Goal: Navigation & Orientation: Find specific page/section

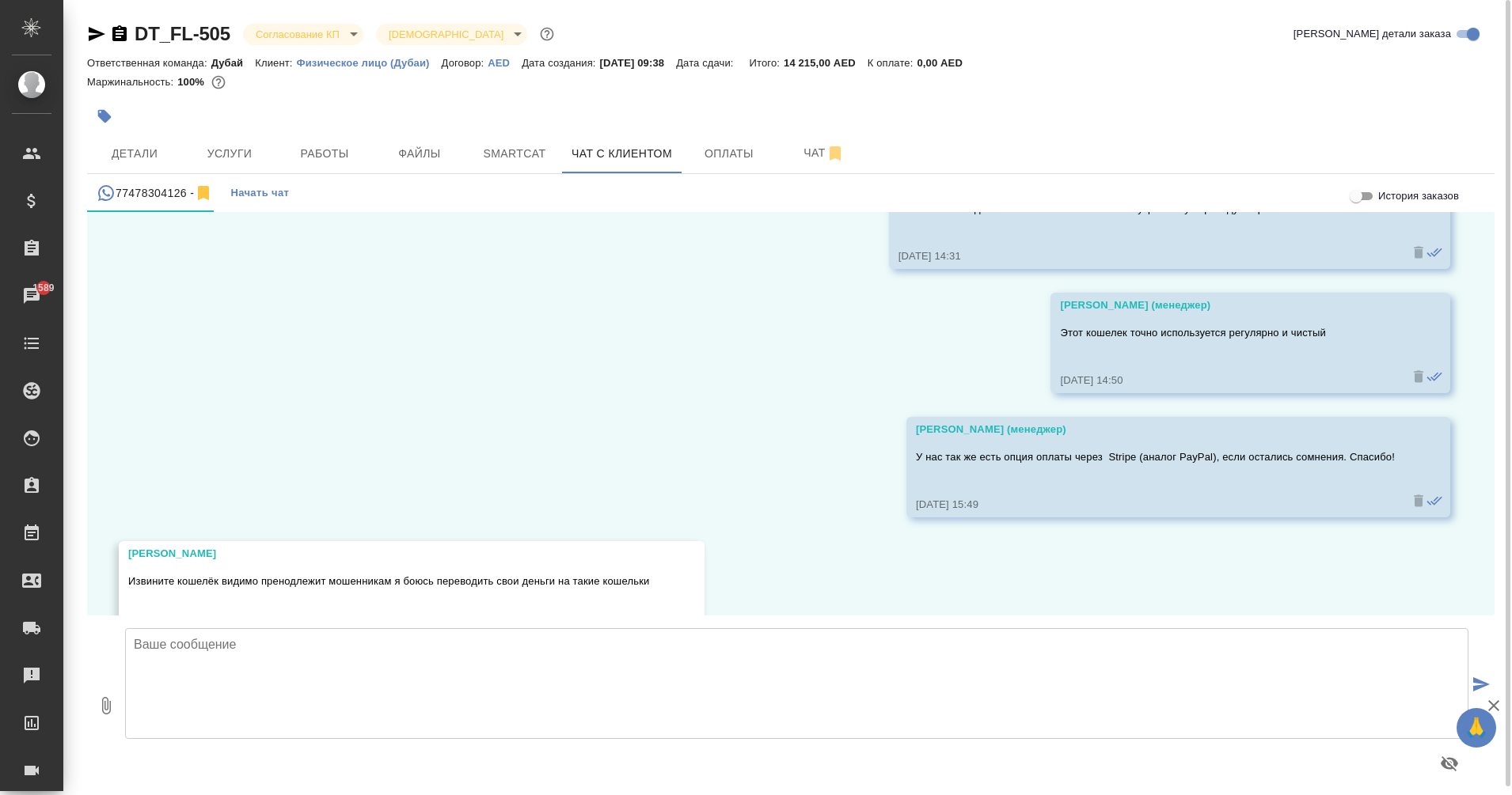
scroll to position [6584, 0]
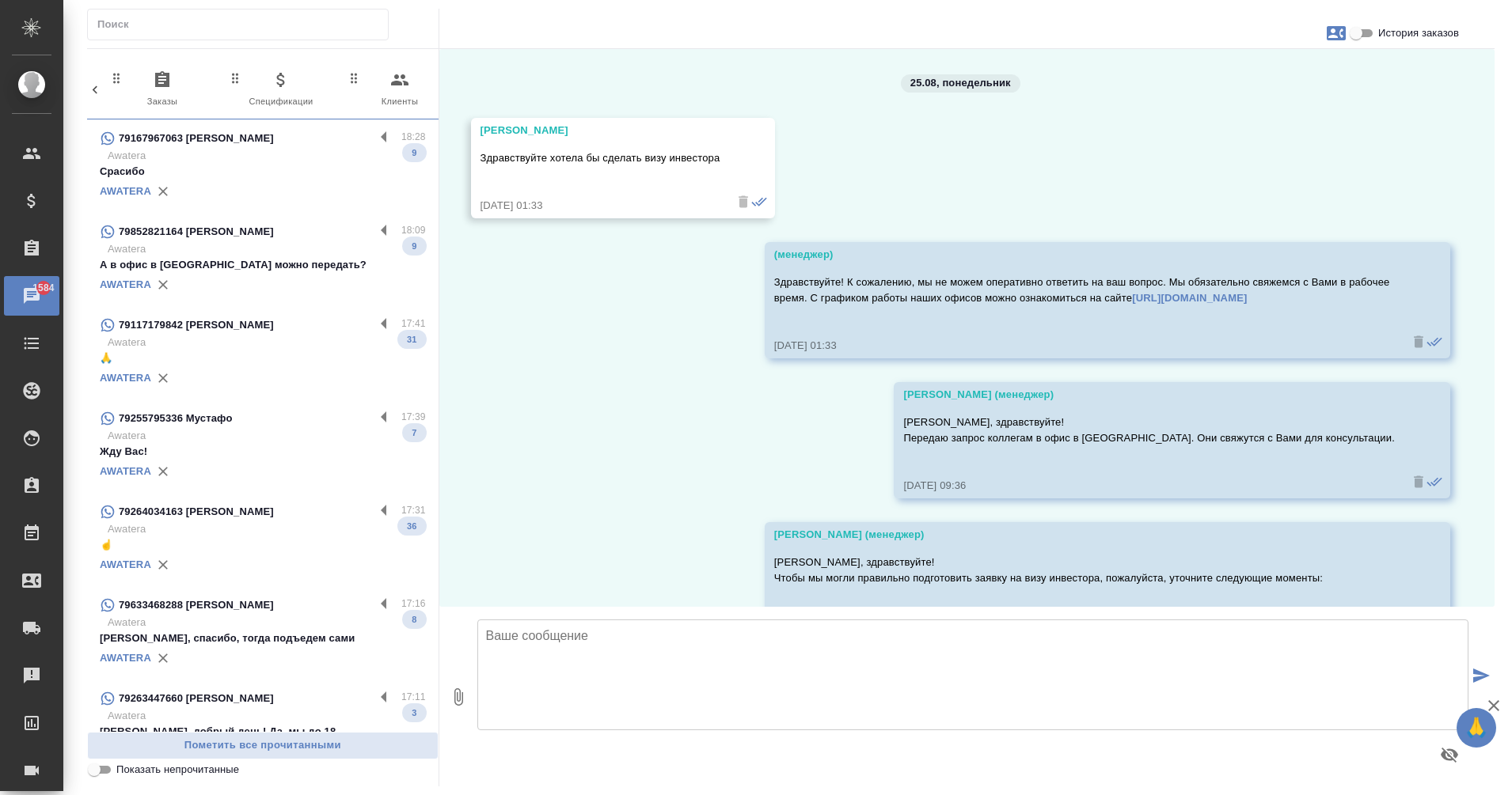
scroll to position [5644, 0]
